Goal: Browse casually: Explore the website without a specific task or goal

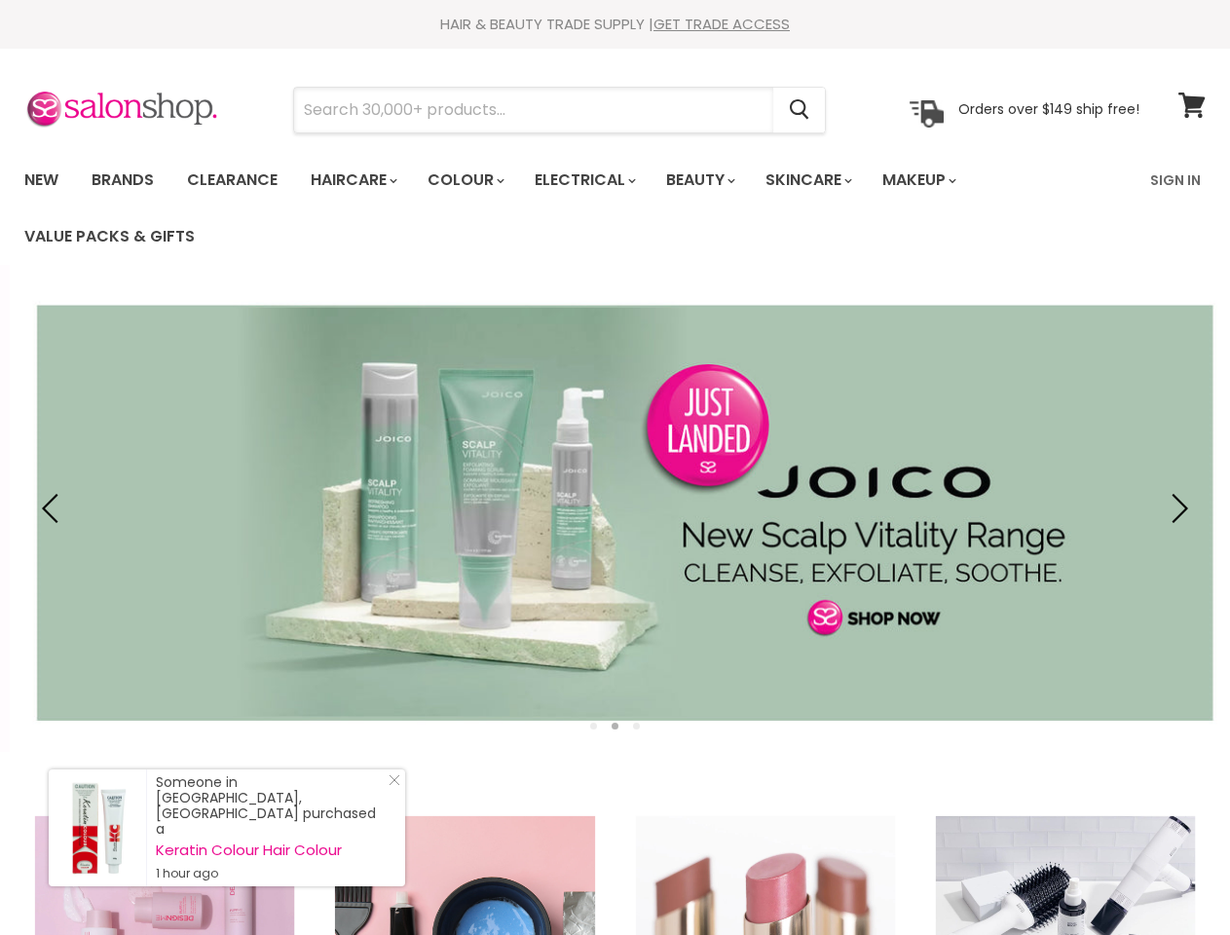
click at [535, 110] on input "Search" at bounding box center [533, 110] width 479 height 45
click at [801, 110] on icon "Search" at bounding box center [799, 110] width 19 height 20
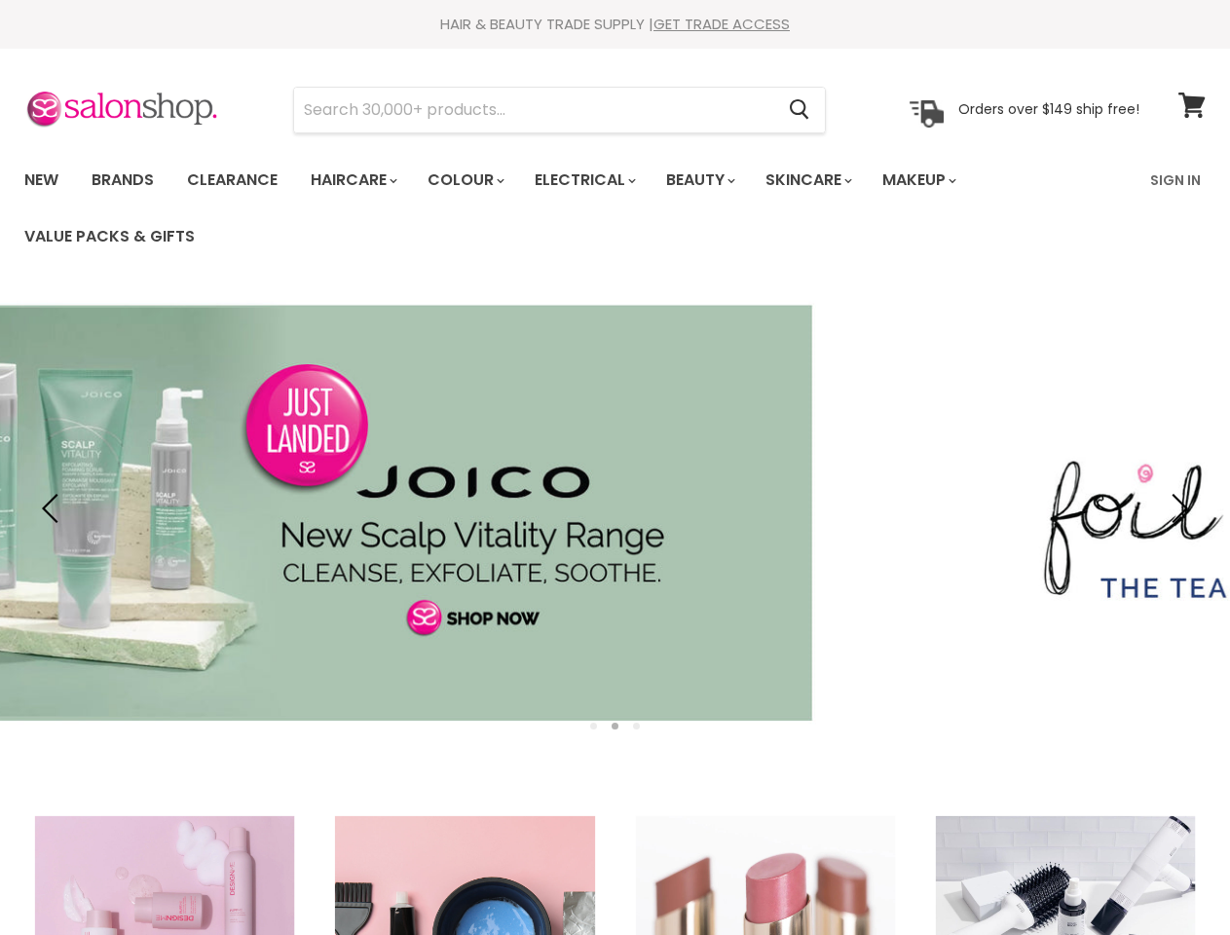
click at [359, 180] on link "Haircare" at bounding box center [352, 180] width 113 height 41
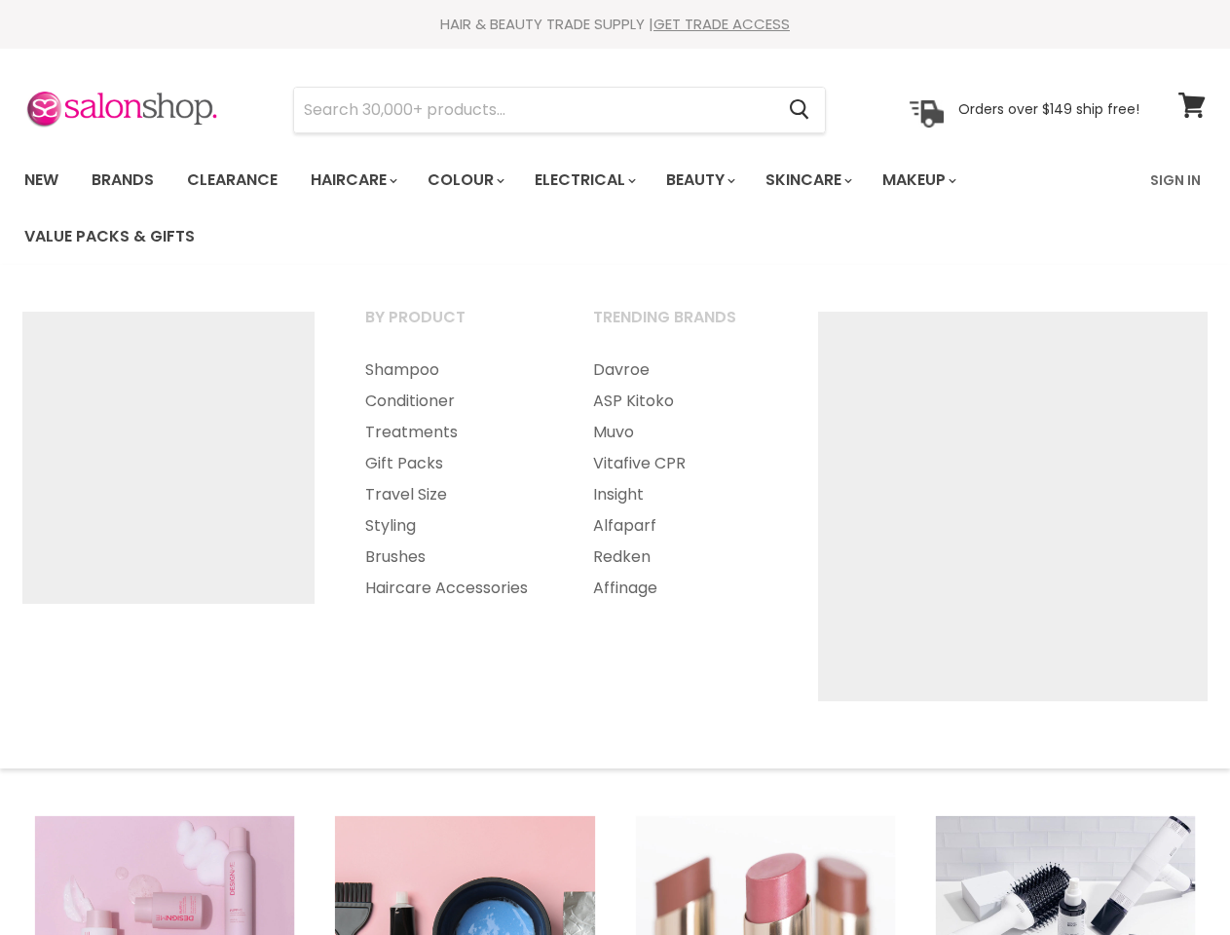
click at [476, 180] on link "Colour" at bounding box center [464, 180] width 103 height 41
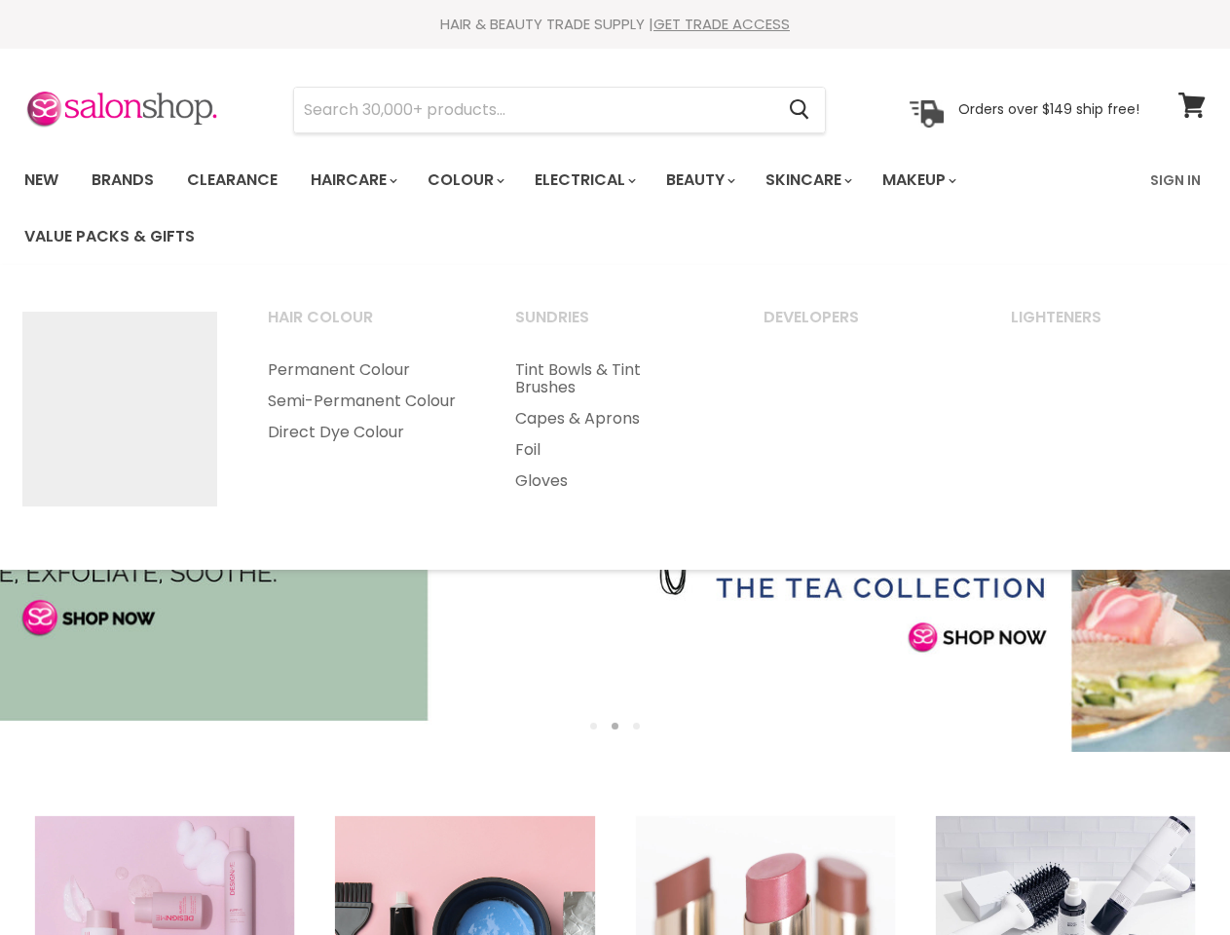
click at [598, 180] on link "Electrical" at bounding box center [584, 180] width 128 height 41
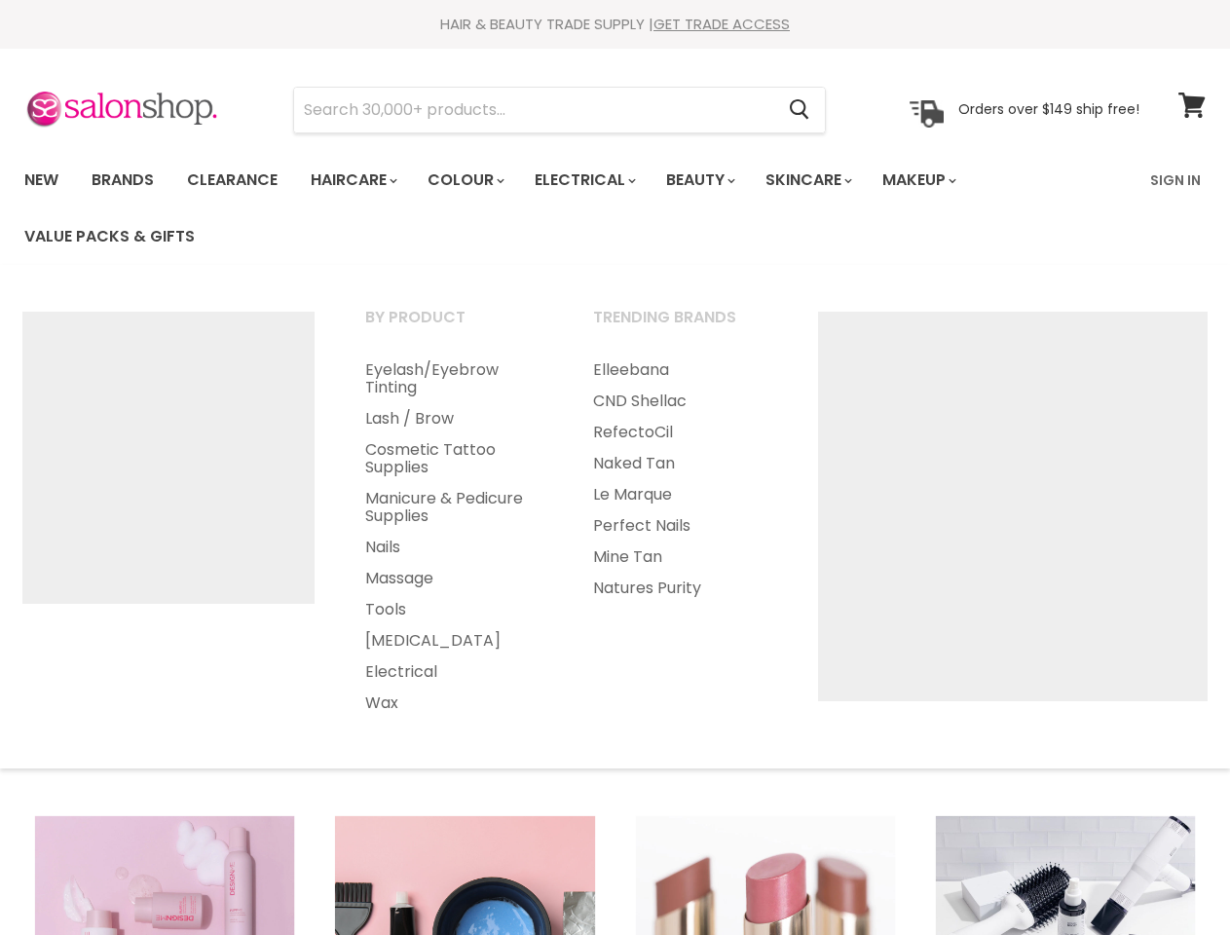
click at [717, 180] on link "Beauty" at bounding box center [699, 180] width 95 height 41
click at [830, 180] on link "Skincare" at bounding box center [807, 180] width 113 height 41
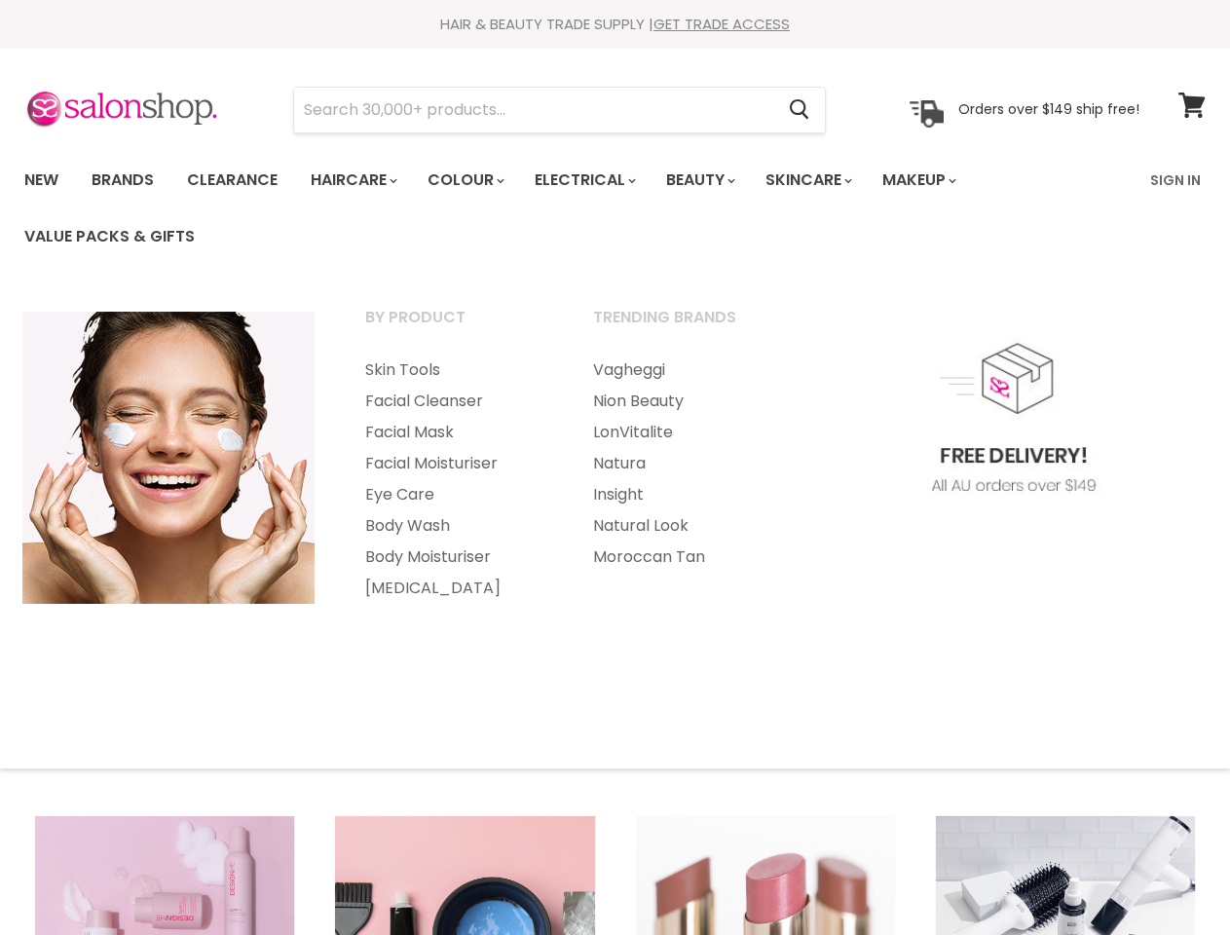
click at [946, 180] on link "Makeup" at bounding box center [918, 180] width 100 height 41
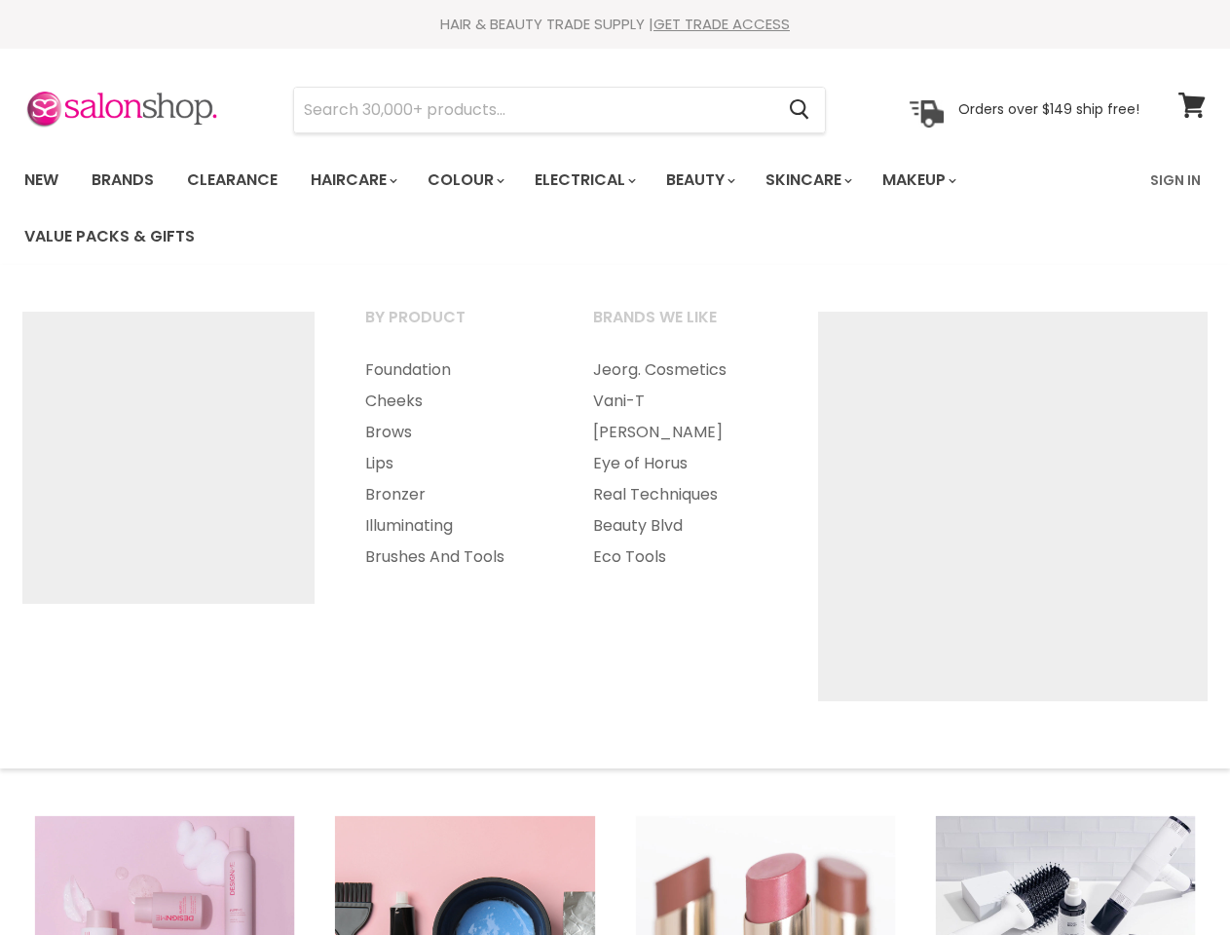
click at [54, 509] on img "Main menu" at bounding box center [168, 458] width 292 height 292
click at [1177, 509] on img "Main menu" at bounding box center [1013, 507] width 390 height 390
